Goal: Task Accomplishment & Management: Complete application form

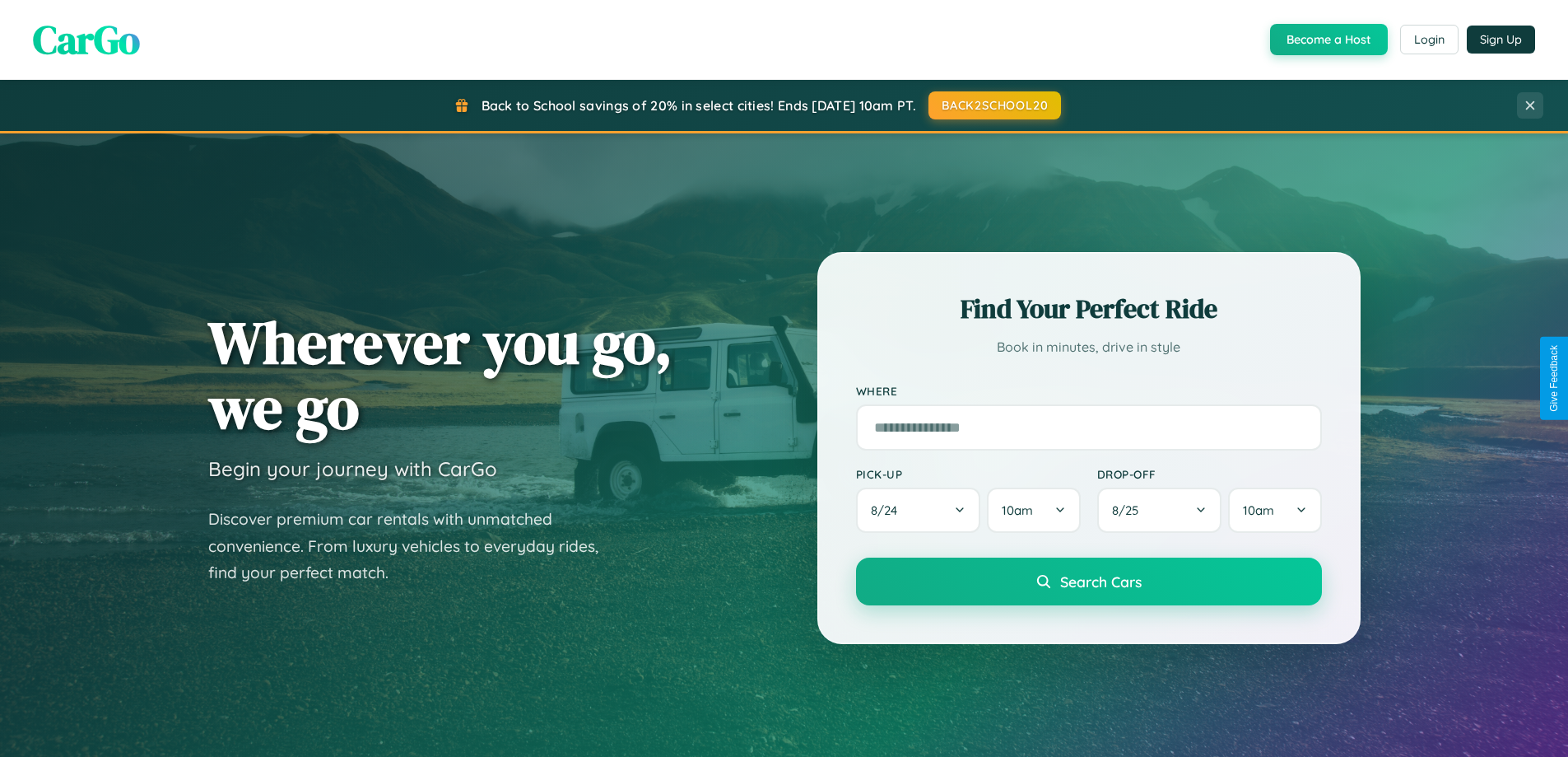
scroll to position [710, 0]
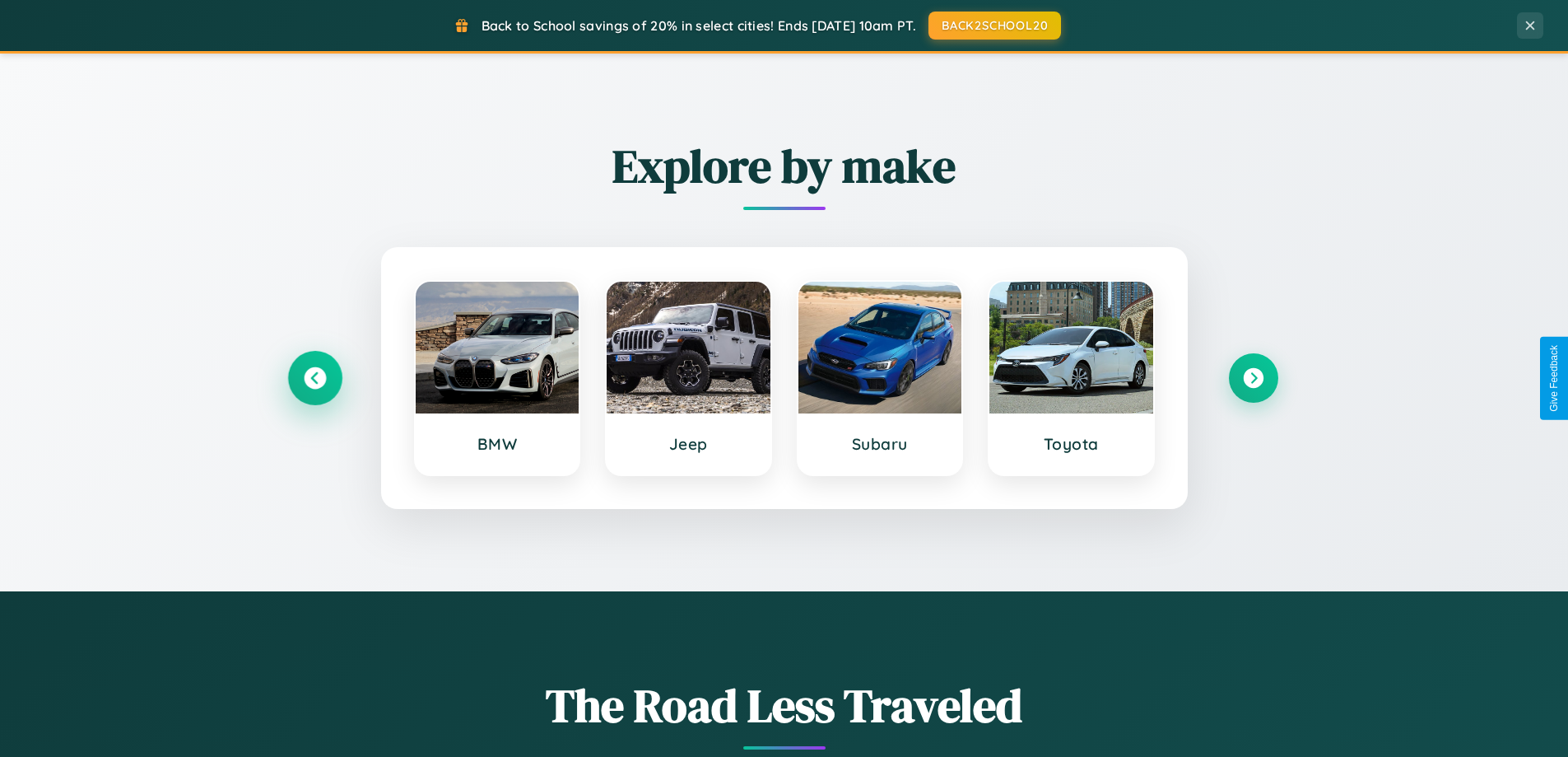
click at [315, 378] on icon at bounding box center [315, 378] width 22 height 22
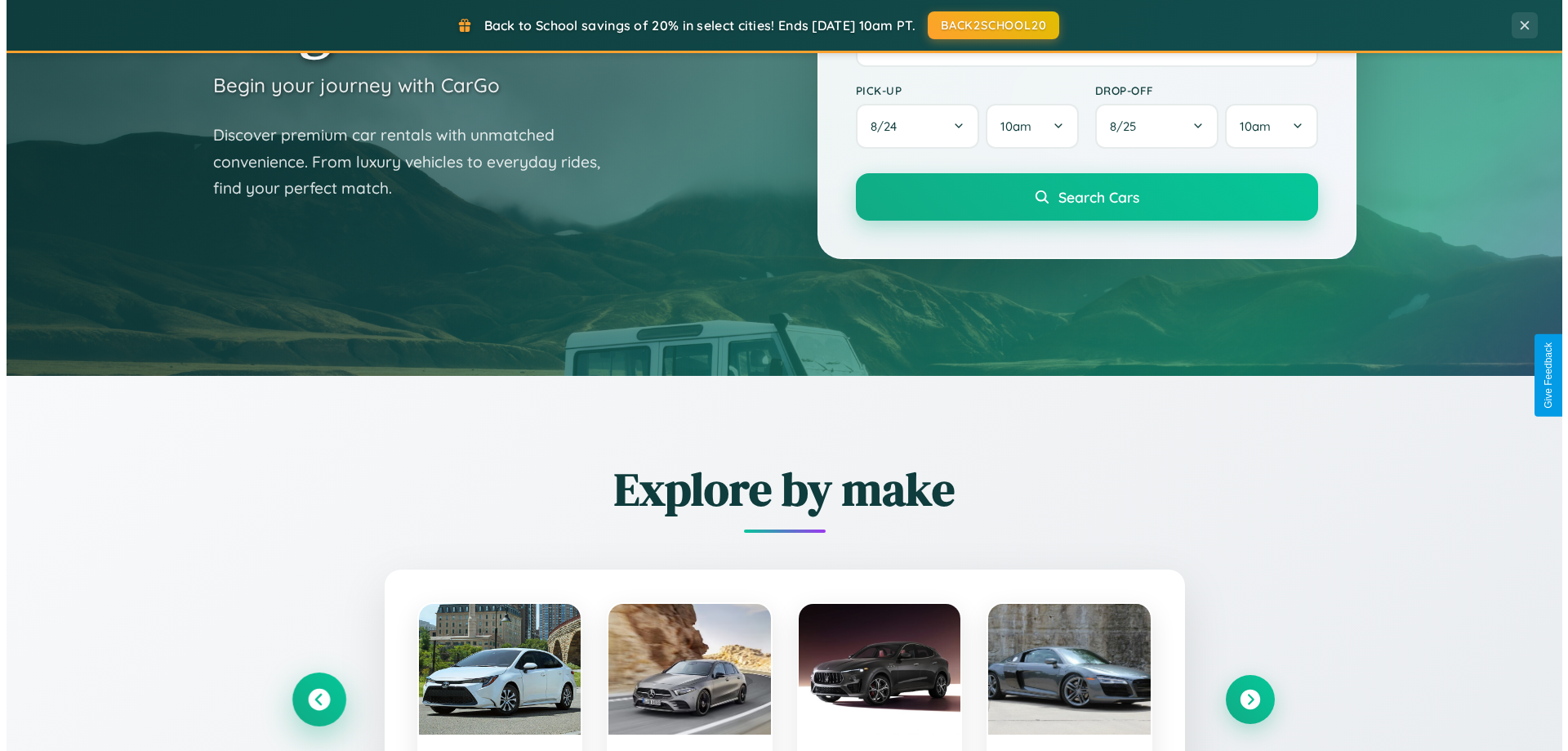
scroll to position [0, 0]
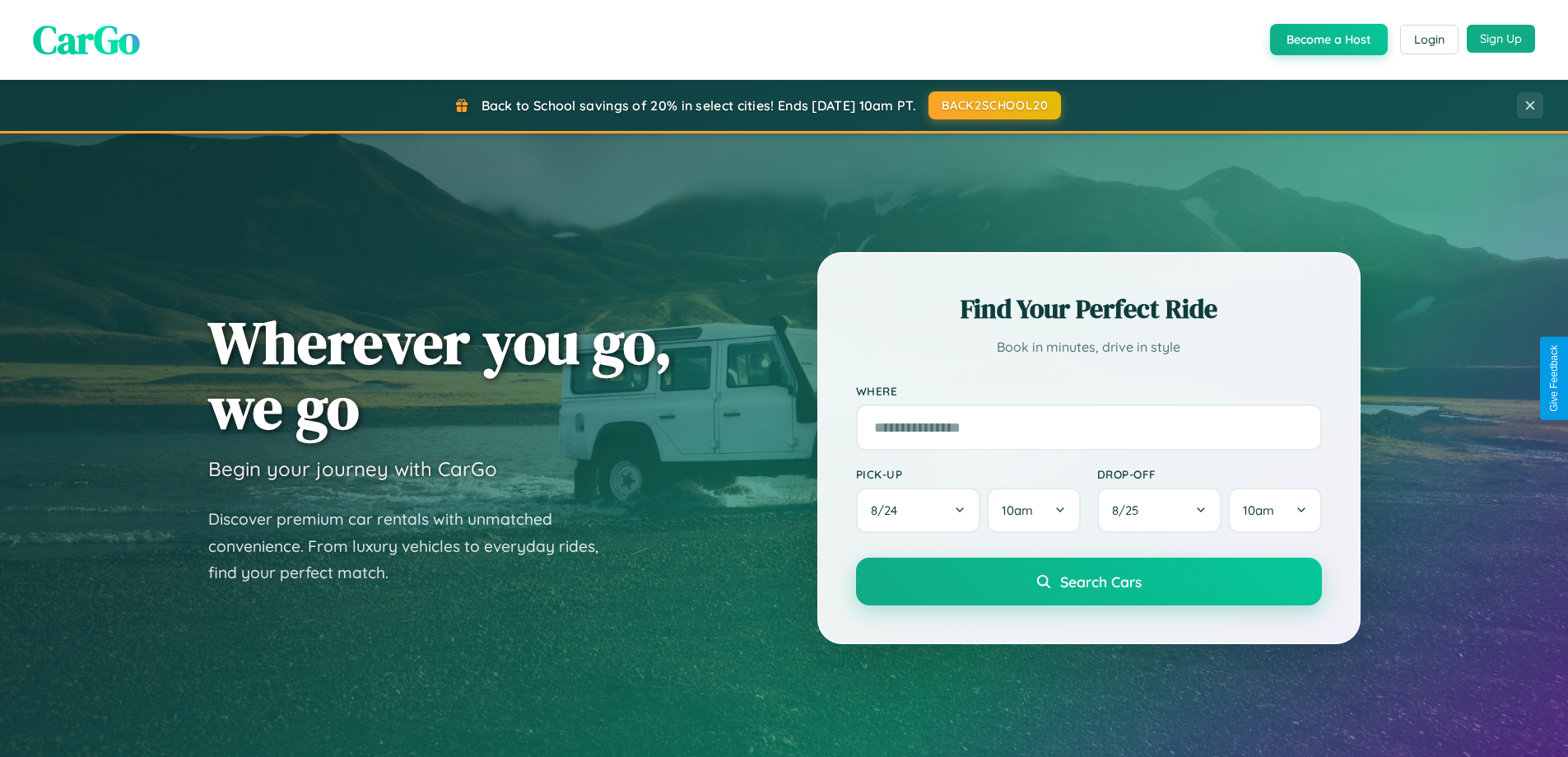
click at [1500, 38] on button "Sign Up" at bounding box center [1500, 38] width 68 height 28
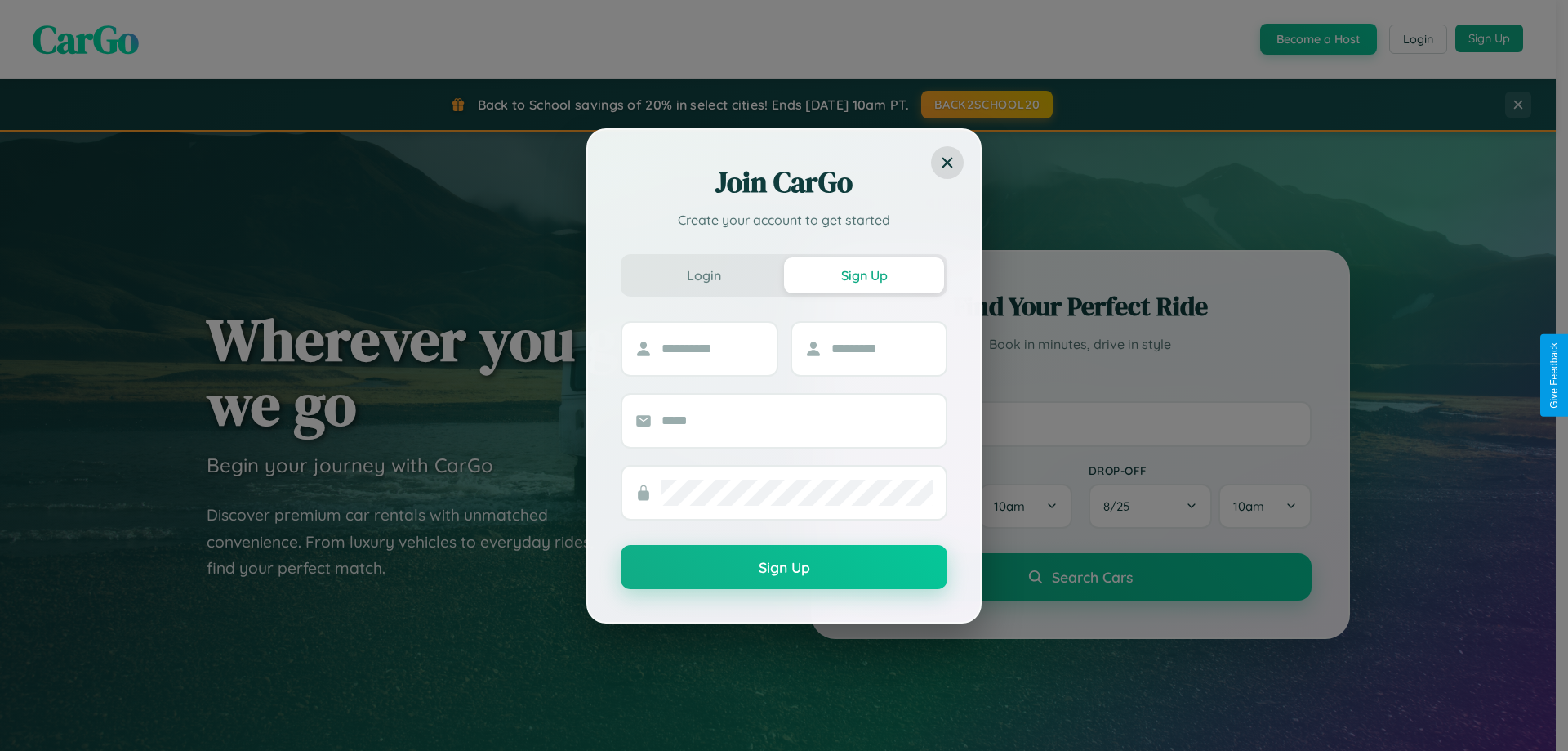
scroll to position [3143, 0]
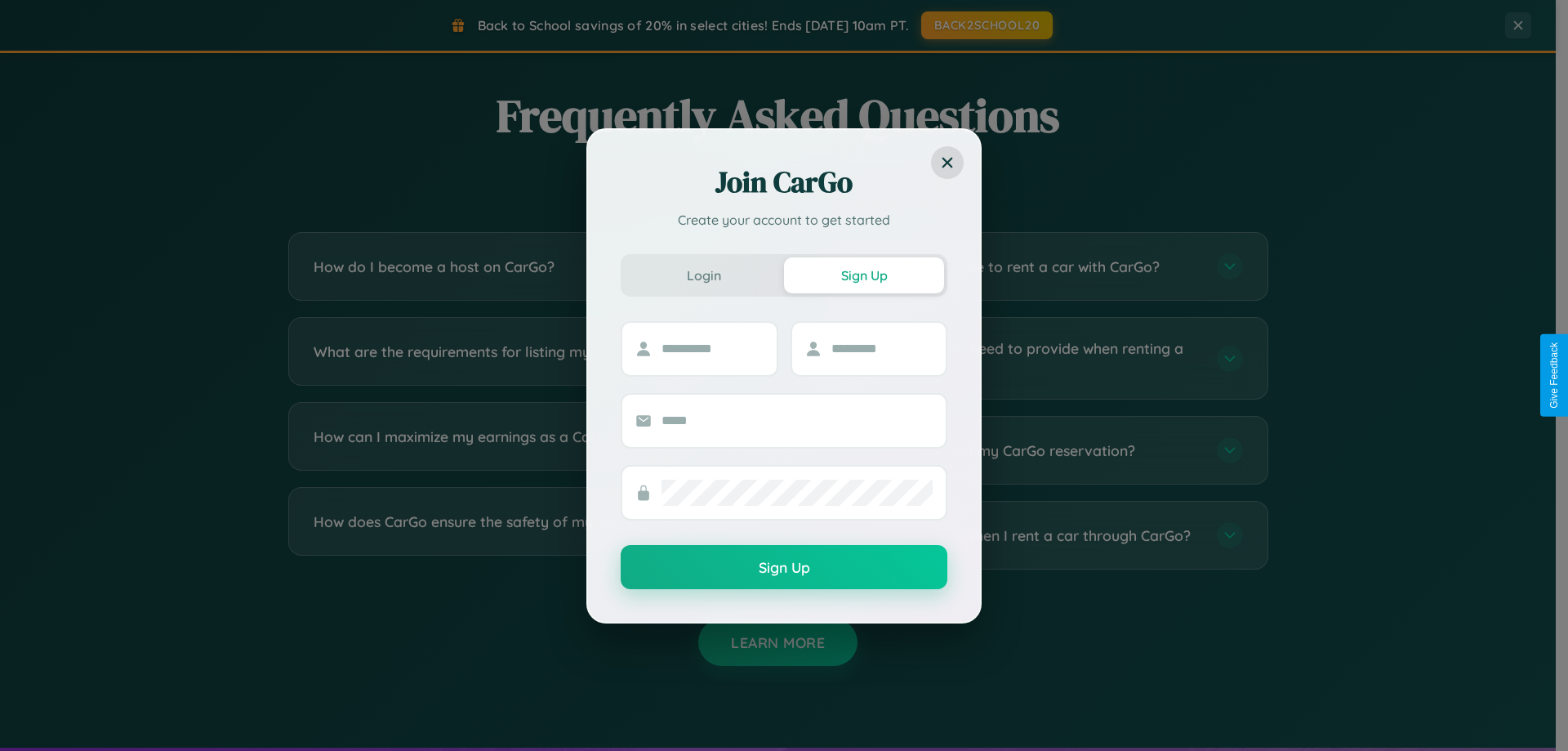
click at [1031, 266] on div "Join CarGo Create your account to get started Login Sign Up Sign Up" at bounding box center [784, 375] width 1568 height 751
click at [524, 358] on div "Join CarGo Create your account to get started Login Sign Up Sign Up" at bounding box center [784, 375] width 1568 height 751
click at [524, 266] on div "Join CarGo Create your account to get started Login Sign Up Sign Up" at bounding box center [784, 375] width 1568 height 751
click at [1031, 450] on div "Join CarGo Create your account to get started Login Sign Up Sign Up" at bounding box center [784, 375] width 1568 height 751
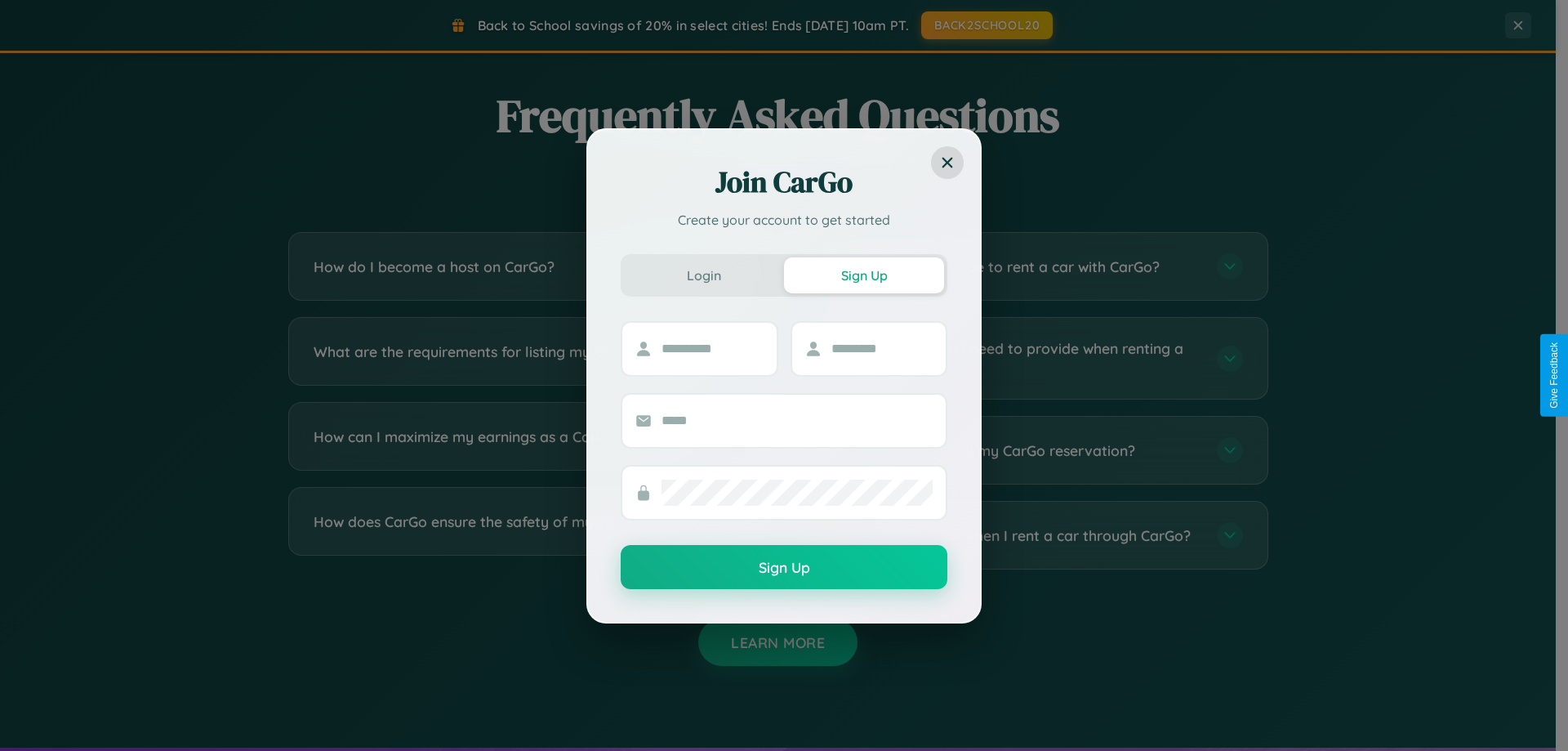
click at [524, 535] on div "Join CarGo Create your account to get started Login Sign Up Sign Up" at bounding box center [784, 375] width 1568 height 751
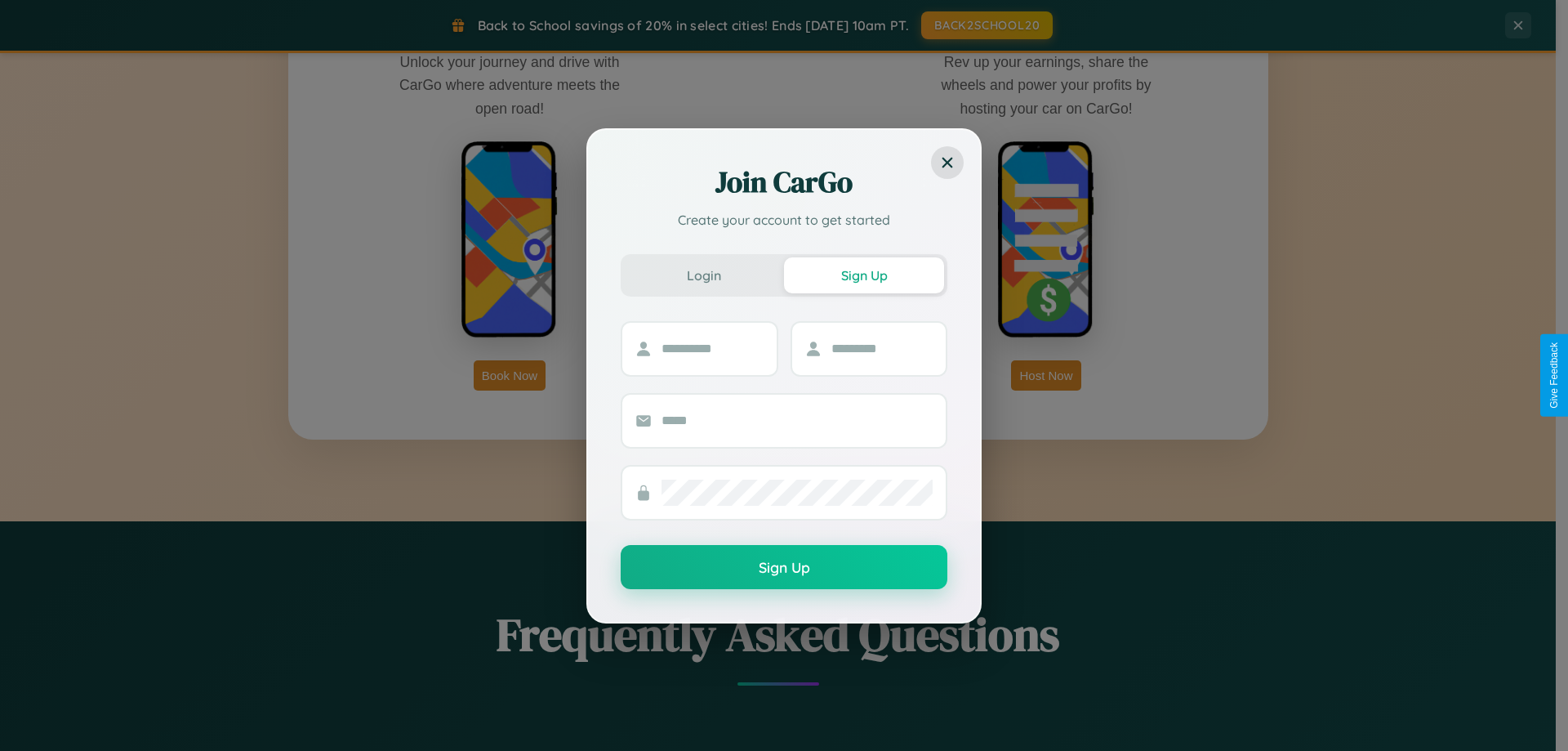
click at [1046, 375] on div "Join CarGo Create your account to get started Login Sign Up Sign Up" at bounding box center [784, 375] width 1568 height 751
